Goal: Use online tool/utility: Use online tool/utility

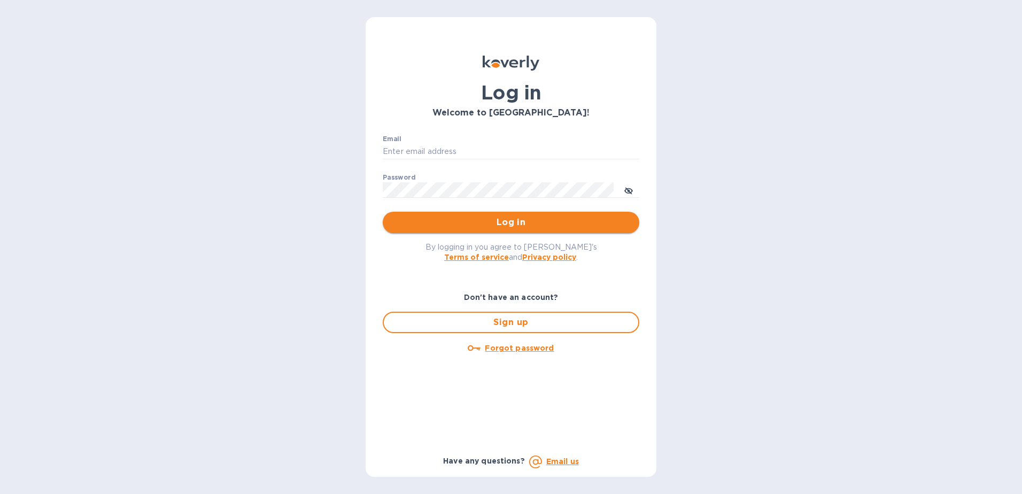
type input "[PERSON_NAME][EMAIL_ADDRESS][PERSON_NAME][DOMAIN_NAME]"
click at [497, 223] on span "Log in" at bounding box center [510, 222] width 239 height 13
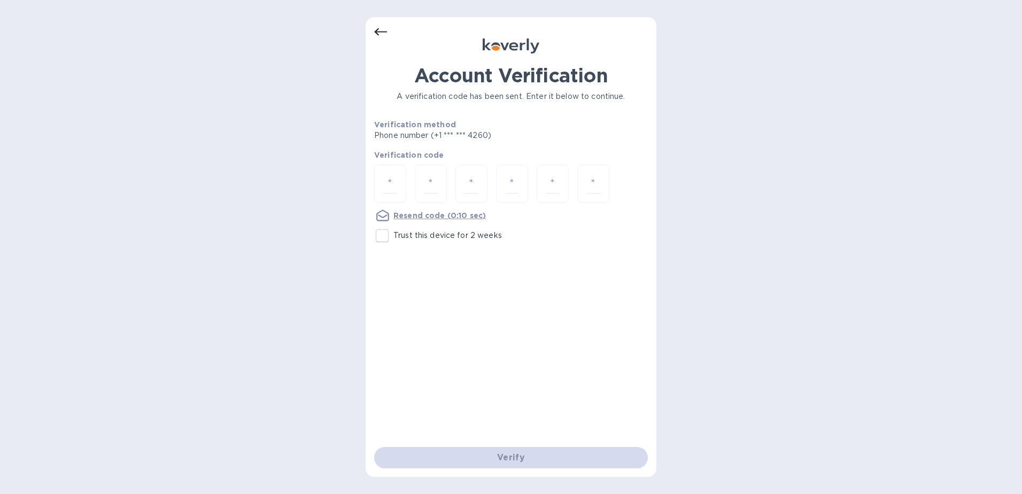
click at [382, 238] on input "Trust this device for 2 weeks" at bounding box center [382, 236] width 22 height 22
checkbox input "true"
click at [388, 184] on input "number" at bounding box center [390, 184] width 14 height 20
type input "3"
type input "9"
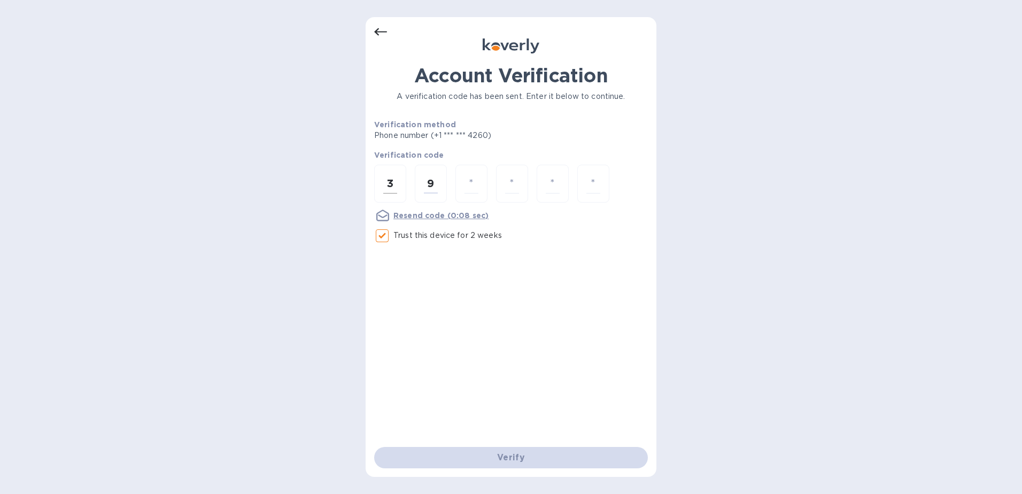
type input "8"
type input "3"
type input "8"
type input "7"
type input "8"
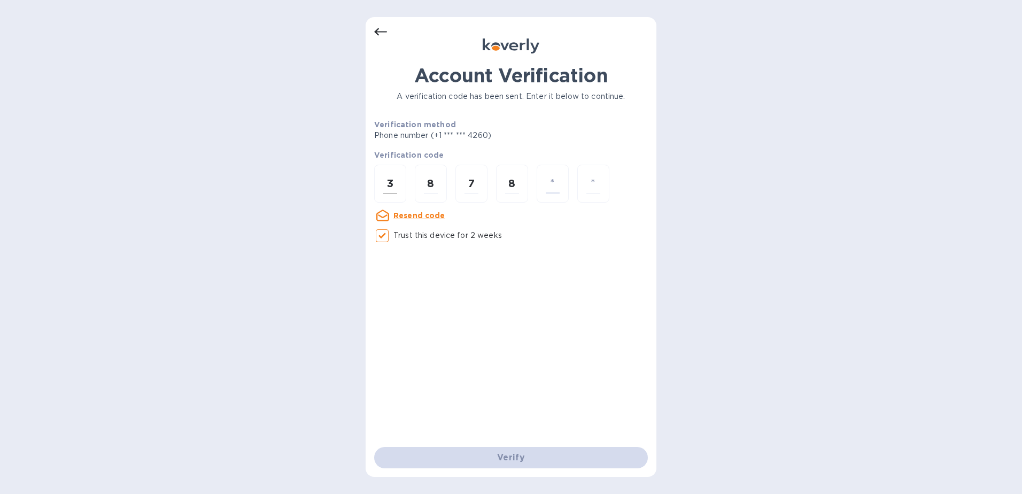
type input "2"
type input "6"
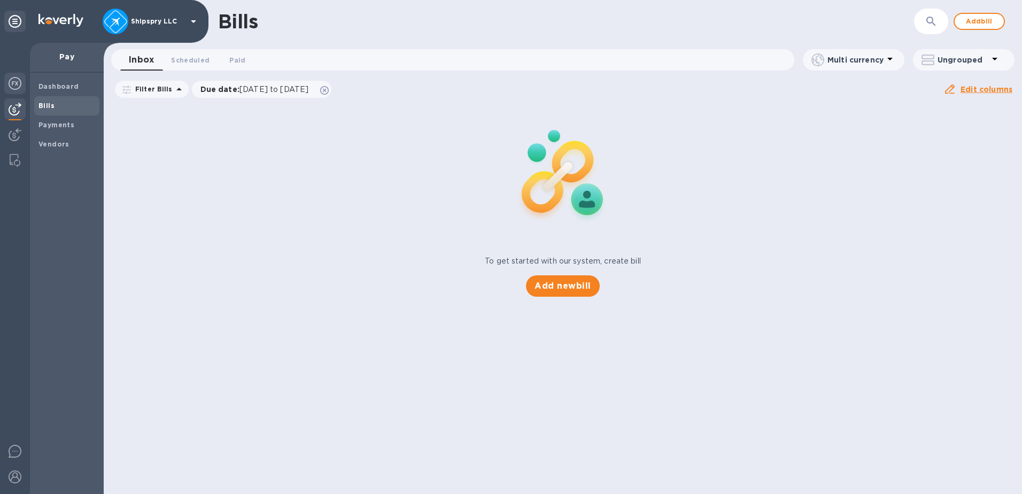
click at [11, 82] on img at bounding box center [15, 83] width 13 height 13
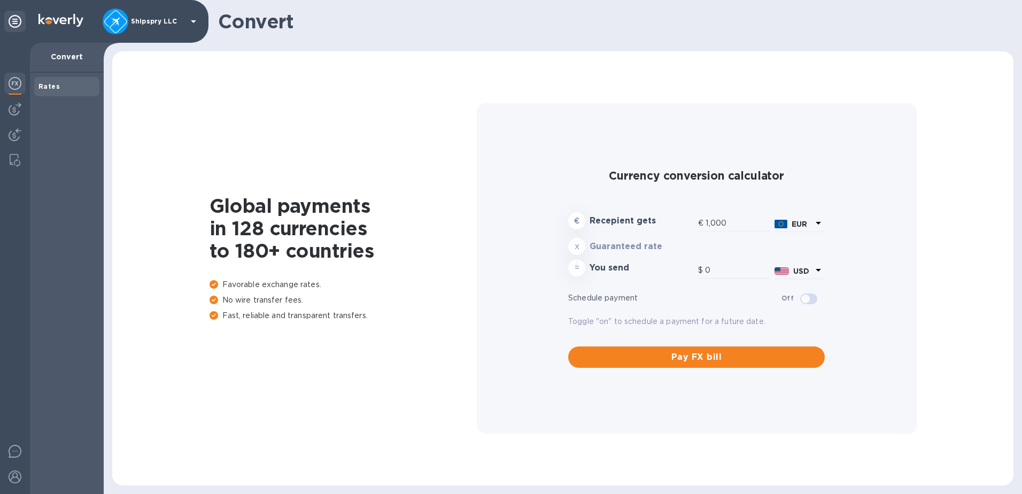
type input "1,174.05"
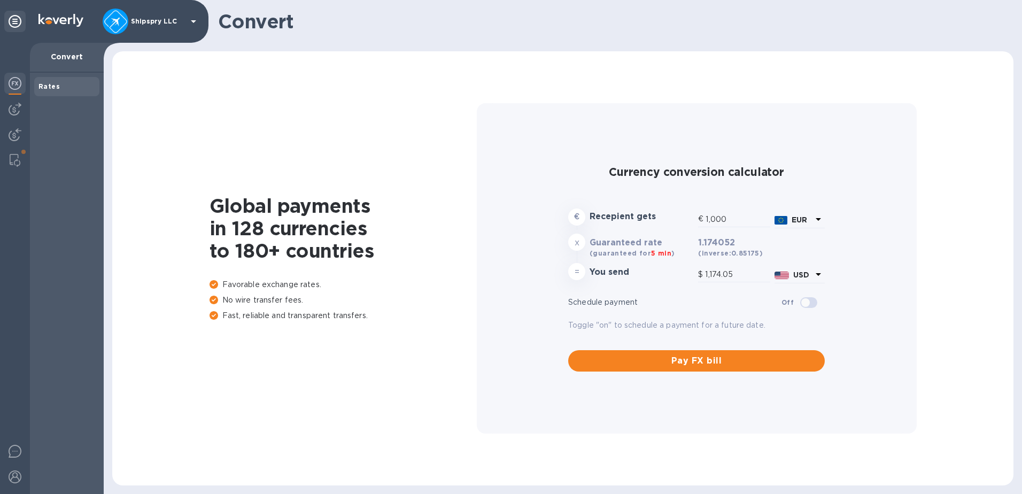
click at [819, 219] on icon at bounding box center [818, 219] width 5 height 3
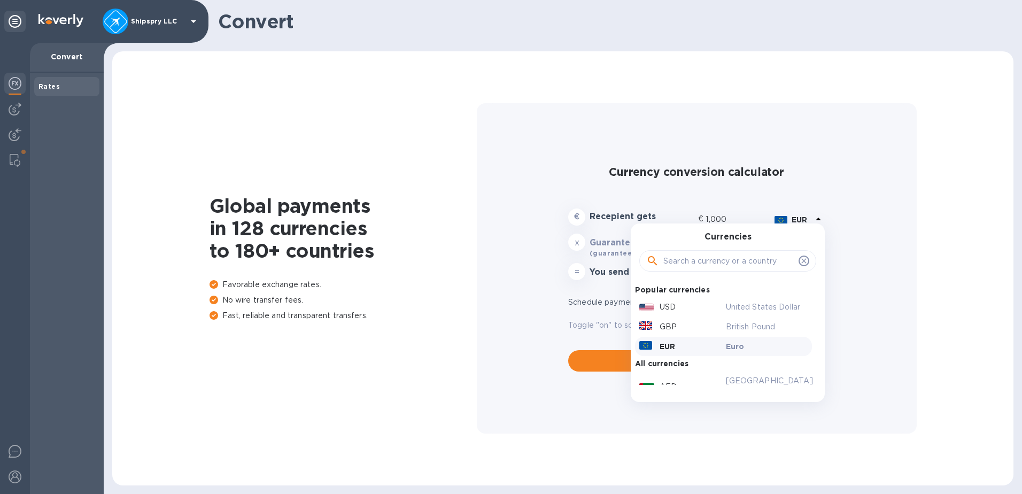
drag, startPoint x: 719, startPoint y: 264, endPoint x: 720, endPoint y: 252, distance: 11.8
click at [719, 262] on input "text" at bounding box center [728, 261] width 131 height 16
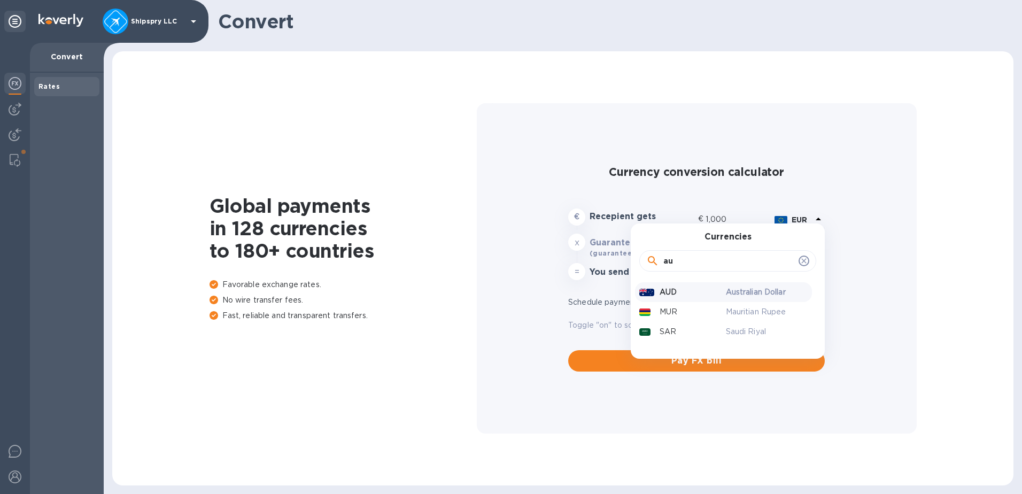
type input "au"
click at [743, 288] on p "Australian Dollar" at bounding box center [767, 292] width 82 height 11
type input "653.4"
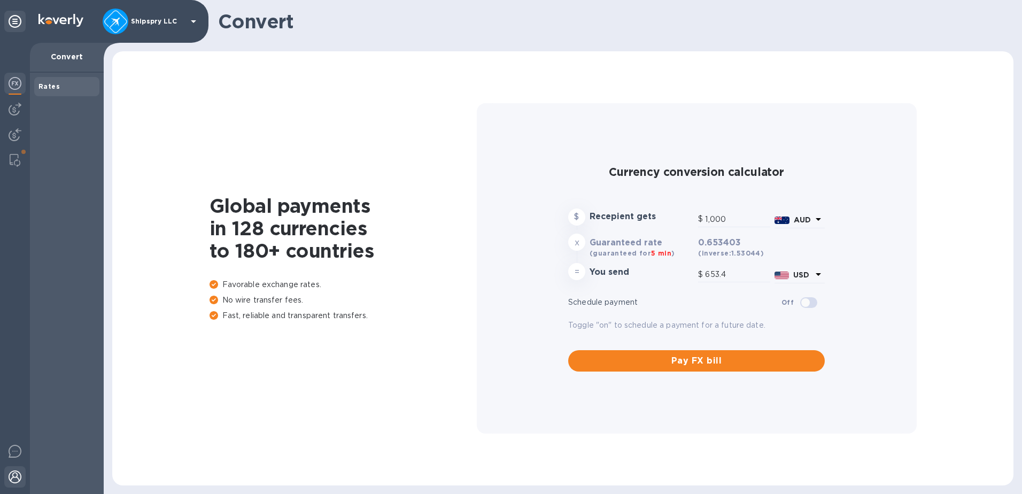
click at [9, 475] on img at bounding box center [15, 476] width 13 height 13
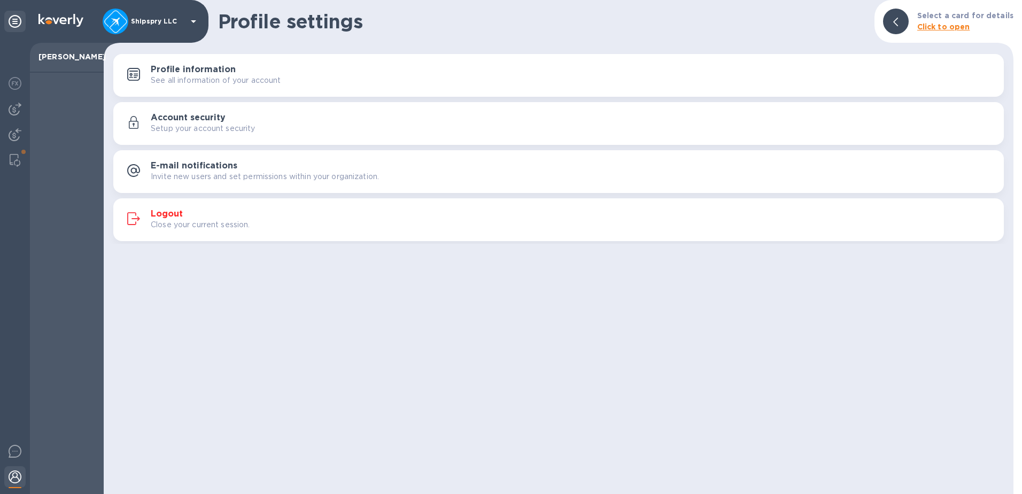
click at [213, 221] on p "Close your current session." at bounding box center [200, 224] width 99 height 11
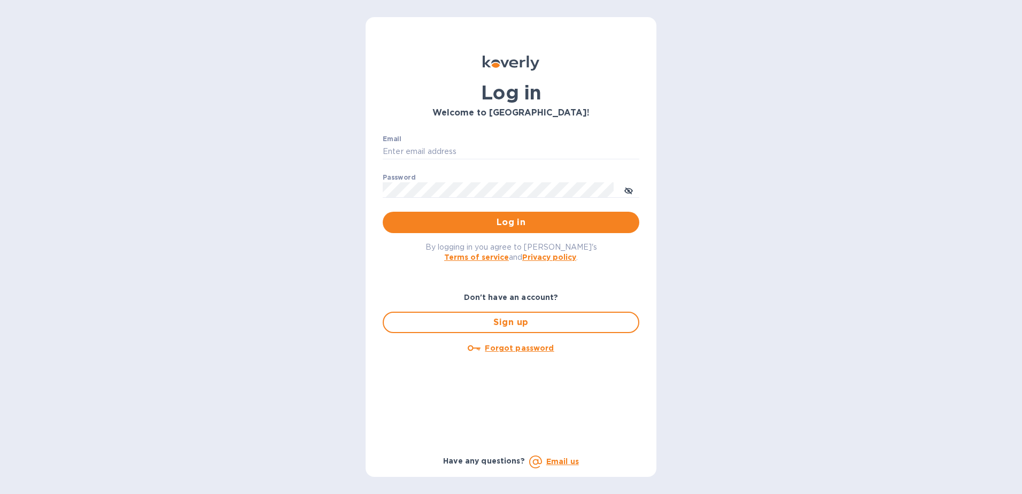
type input "[PERSON_NAME][EMAIL_ADDRESS][PERSON_NAME][DOMAIN_NAME]"
